Goal: Task Accomplishment & Management: Manage account settings

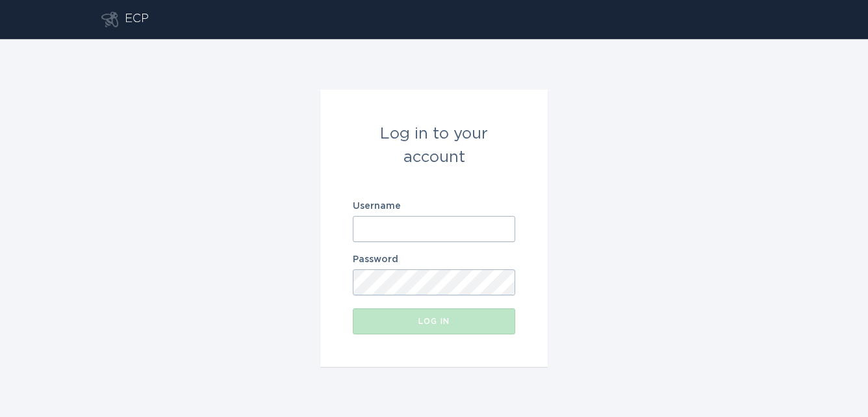
click at [415, 245] on form "Log in to your account Username Password Log in" at bounding box center [433, 228] width 227 height 277
click at [415, 227] on input "Username" at bounding box center [434, 229] width 162 height 26
paste input "[EMAIL_ADDRESS][DOMAIN_NAME]"
type input "[EMAIL_ADDRESS][DOMAIN_NAME]"
click at [367, 267] on div "Password" at bounding box center [434, 275] width 162 height 40
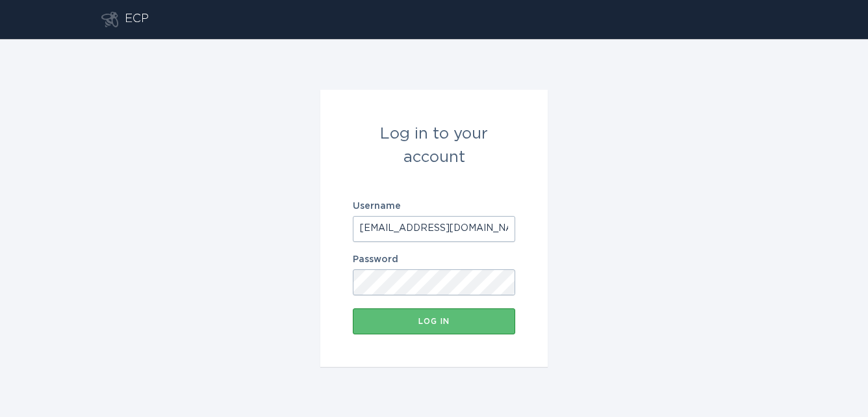
click at [353, 308] on button "Log in" at bounding box center [434, 321] width 162 height 26
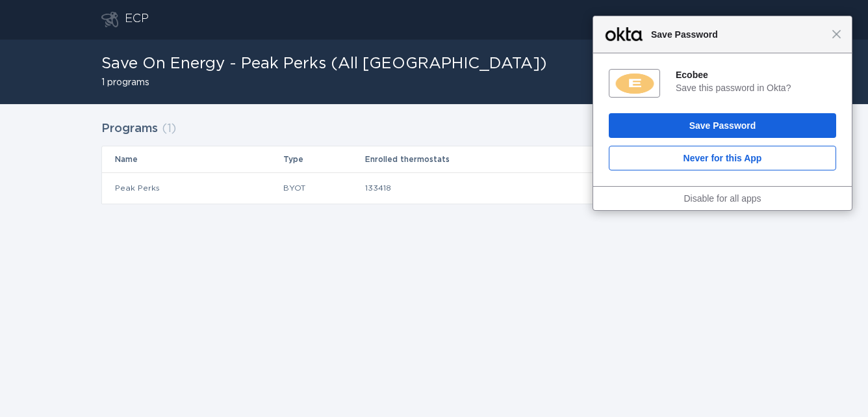
click at [833, 39] on div "Close Save Password" at bounding box center [722, 34] width 259 height 37
click at [845, 35] on div "Close Save Password" at bounding box center [722, 34] width 259 height 37
click at [837, 35] on span "Close" at bounding box center [837, 34] width 10 height 10
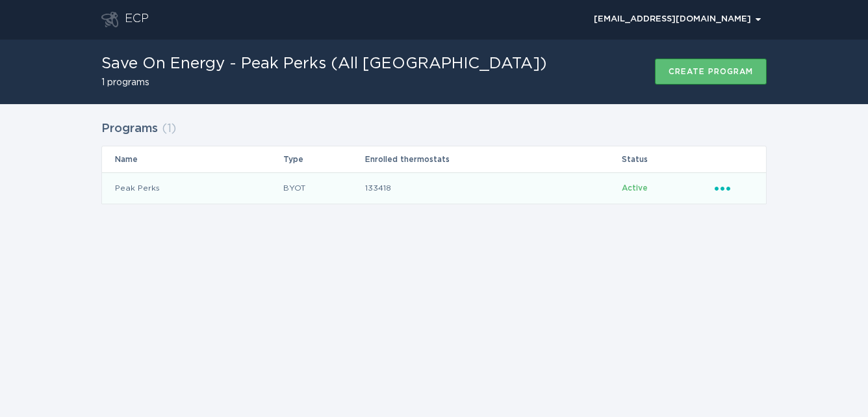
click at [727, 185] on icon "Ellipsis" at bounding box center [724, 186] width 18 height 11
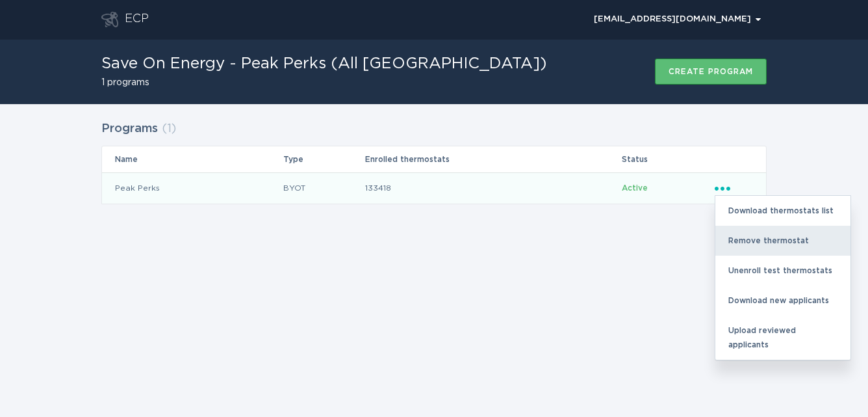
click at [738, 234] on div "Remove thermostat" at bounding box center [782, 240] width 135 height 30
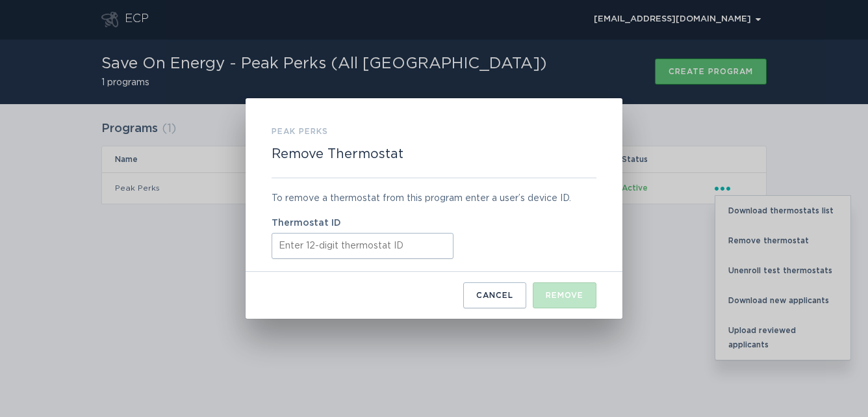
drag, startPoint x: 443, startPoint y: 262, endPoint x: 443, endPoint y: 255, distance: 7.1
click at [443, 260] on div "To remove a thermostat from this program enter a user’s device ID. Thermostat ID" at bounding box center [434, 225] width 325 height 94
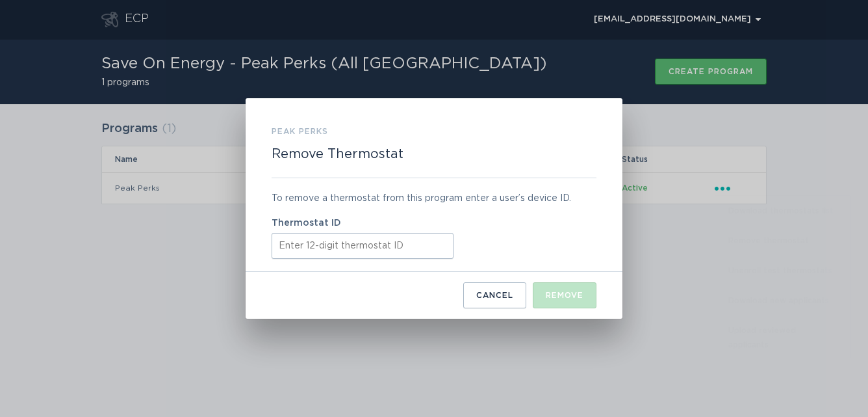
click at [443, 255] on input "Thermostat ID" at bounding box center [363, 246] width 182 height 26
paste input "421862411494"
click at [298, 253] on input "421862411494" at bounding box center [363, 246] width 182 height 26
type input "421862411494"
click at [567, 292] on div "Remove" at bounding box center [565, 295] width 38 height 8
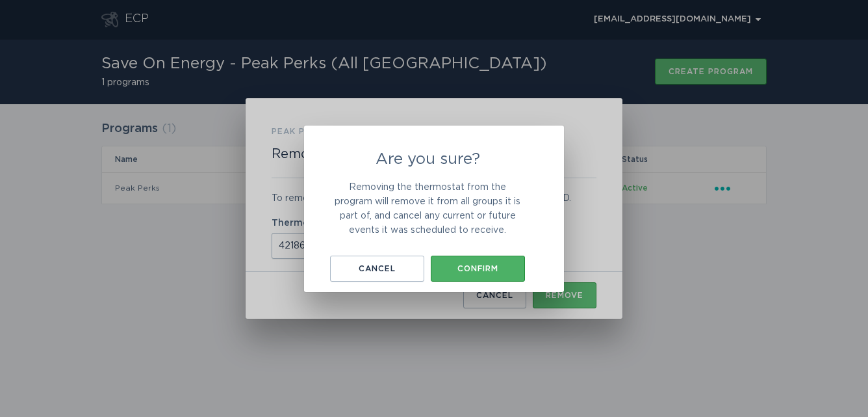
click at [473, 265] on div "Confirm" at bounding box center [477, 268] width 81 height 8
